Goal: Task Accomplishment & Management: Manage account settings

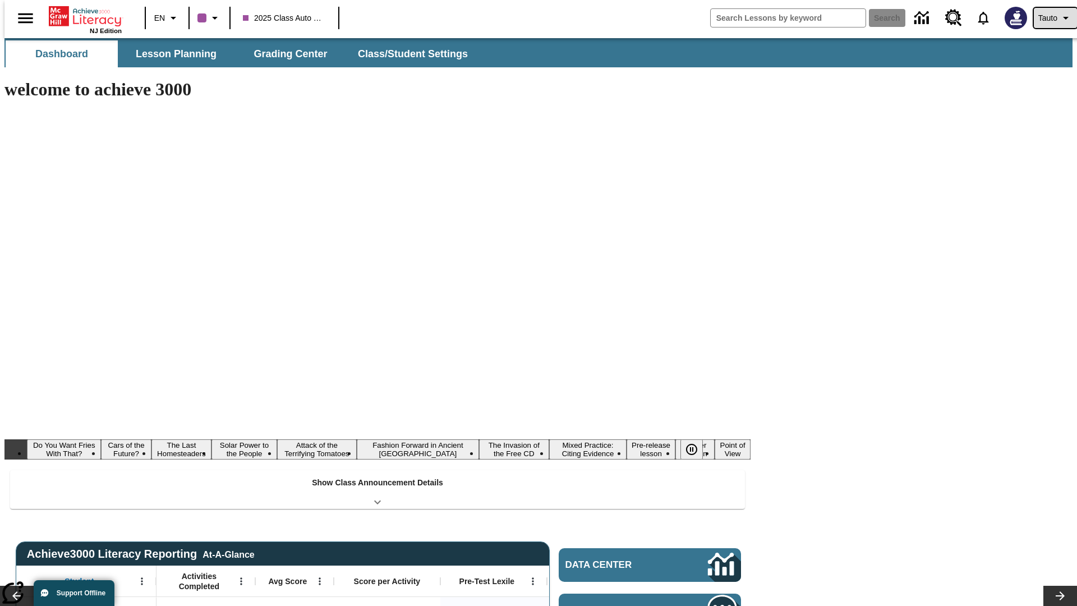
click at [1049, 18] on span "Tauto" at bounding box center [1047, 18] width 19 height 12
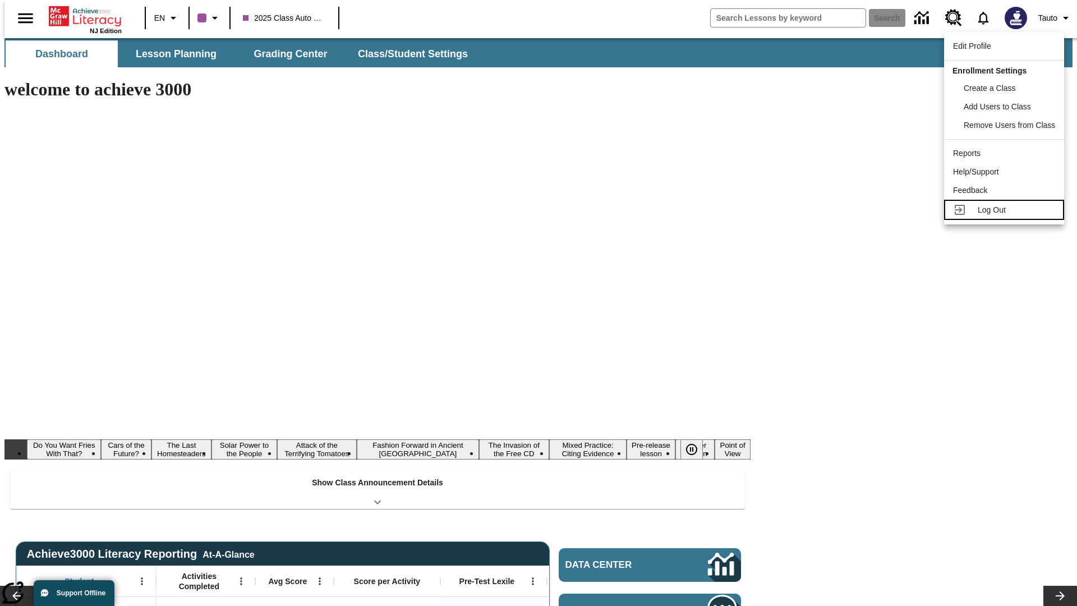
click at [1005, 210] on span "Log Out" at bounding box center [991, 209] width 28 height 9
